Goal: Information Seeking & Learning: Learn about a topic

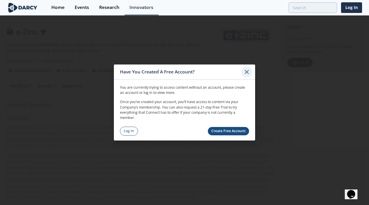
click at [244, 74] on icon at bounding box center [247, 72] width 7 height 7
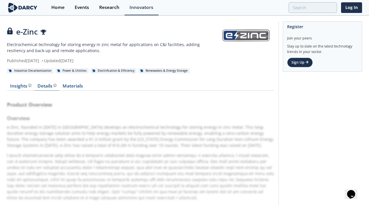
click at [51, 87] on div "Details Product overview, business model, technology and applications as added …" at bounding box center [47, 86] width 19 height 5
click at [45, 88] on div "Details Product overview, business model, technology and applications as added …" at bounding box center [47, 86] width 19 height 5
click at [72, 85] on link "Materials" at bounding box center [72, 87] width 27 height 7
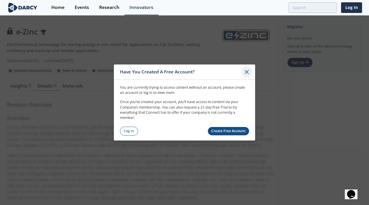
click at [247, 73] on icon at bounding box center [247, 72] width 7 height 7
